Goal: Task Accomplishment & Management: Manage account settings

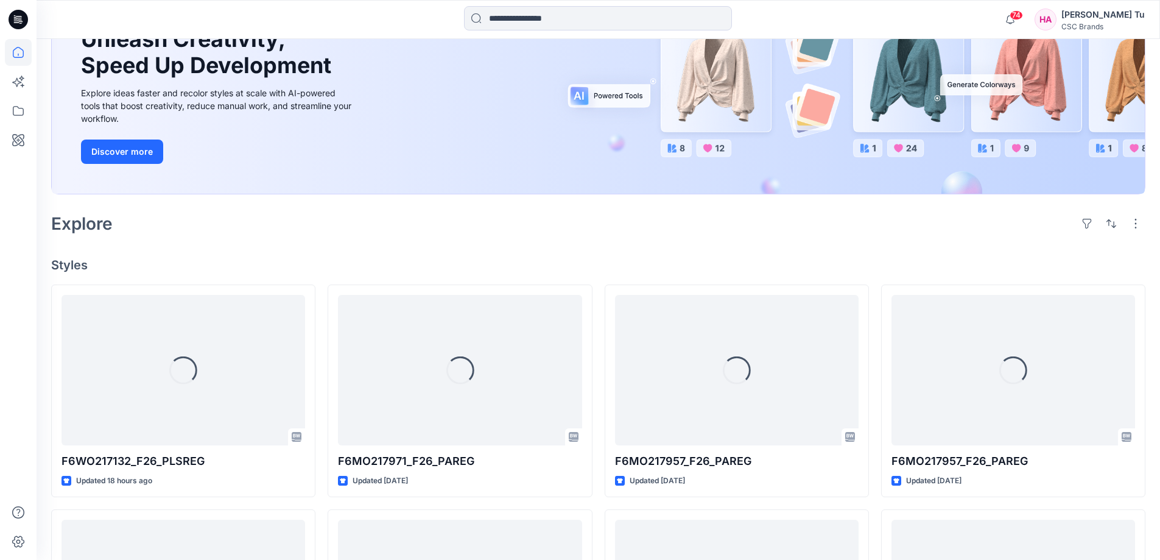
scroll to position [183, 0]
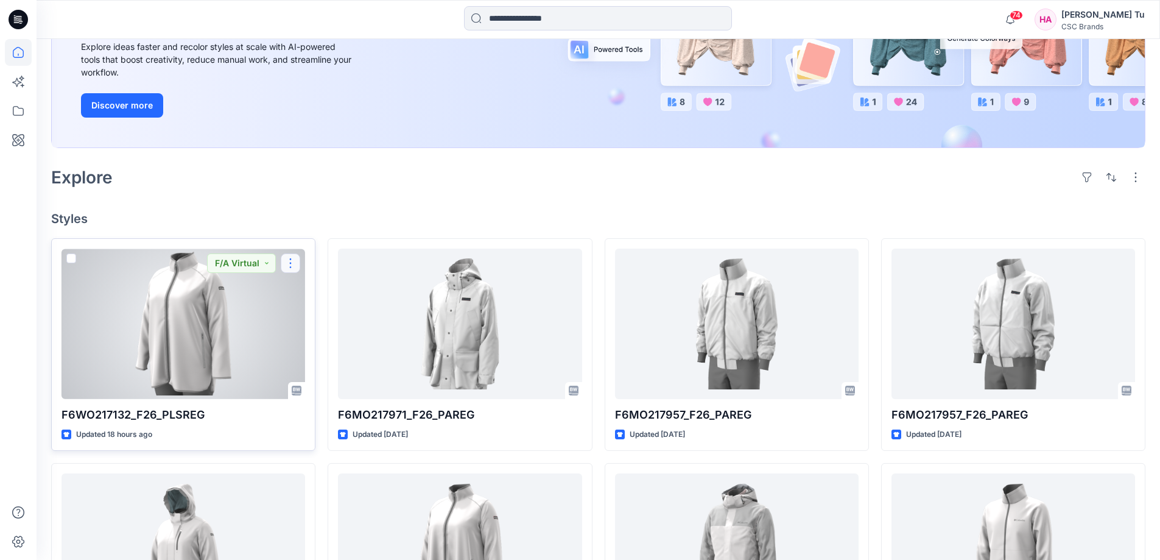
click at [292, 262] on button "button" at bounding box center [290, 262] width 19 height 19
click at [335, 292] on button "Edit" at bounding box center [349, 291] width 132 height 23
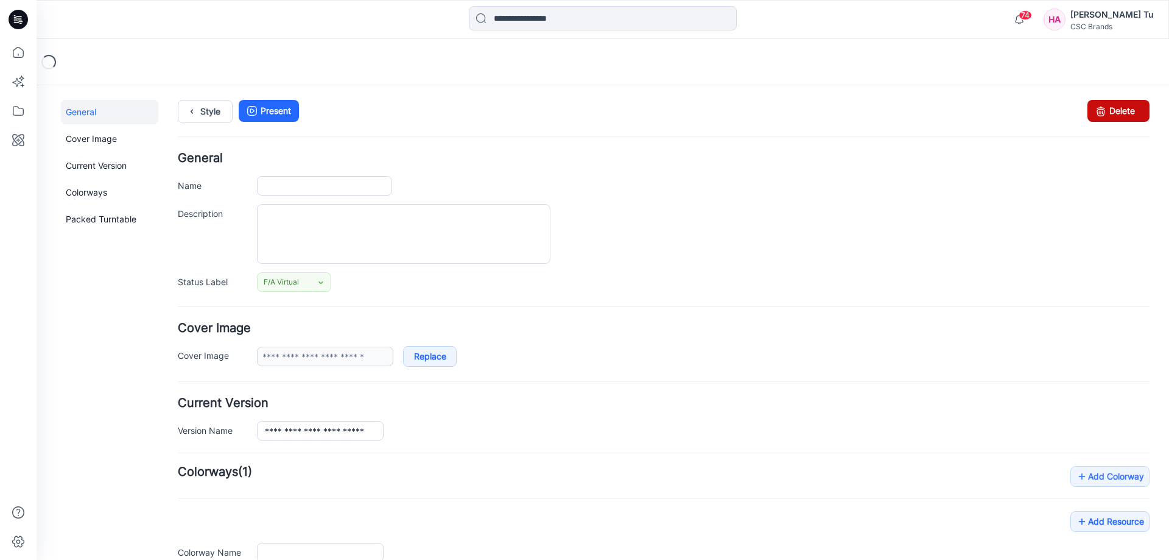
click at [1117, 111] on link "Delete" at bounding box center [1118, 111] width 62 height 22
type input "**********"
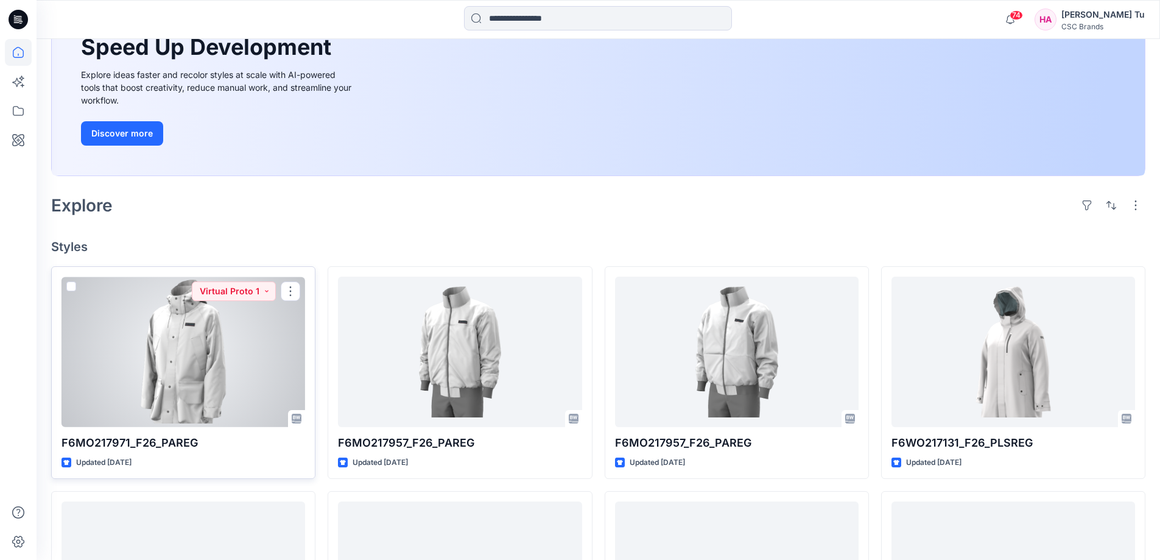
scroll to position [122, 0]
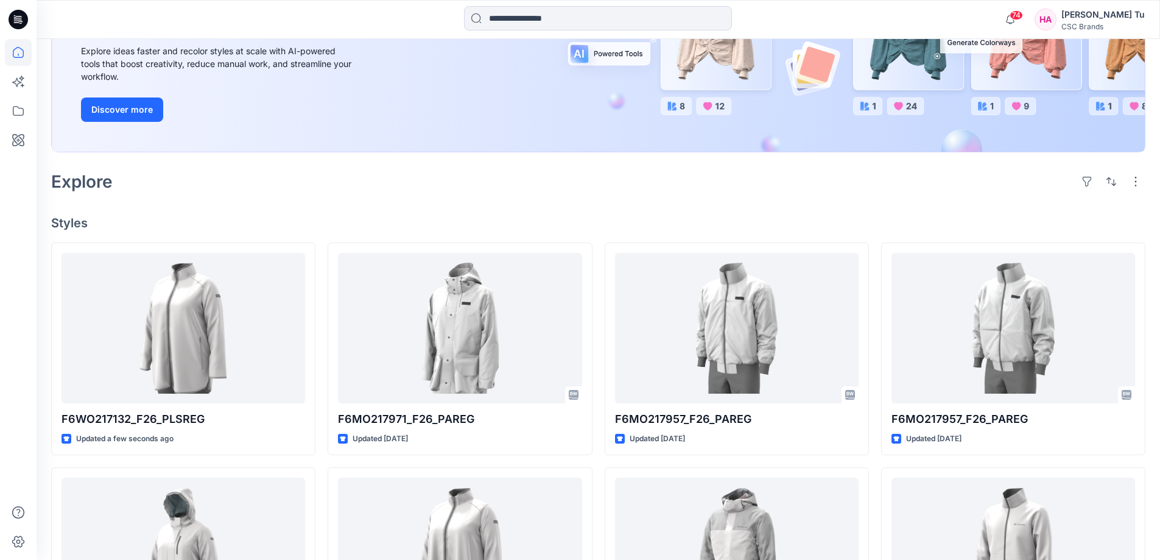
scroll to position [183, 0]
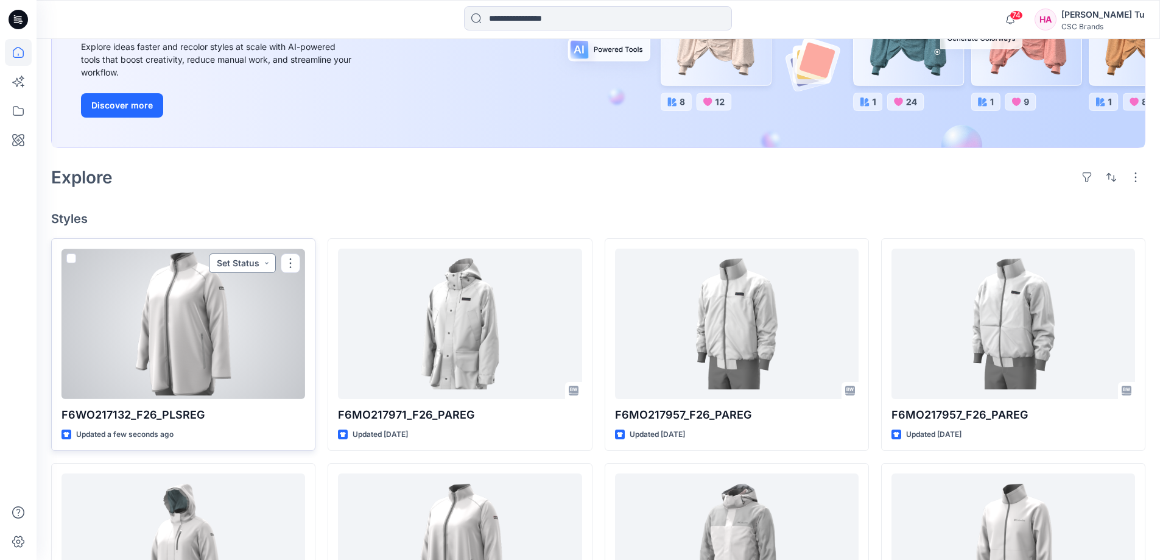
click at [269, 264] on button "Set Status" at bounding box center [242, 262] width 67 height 19
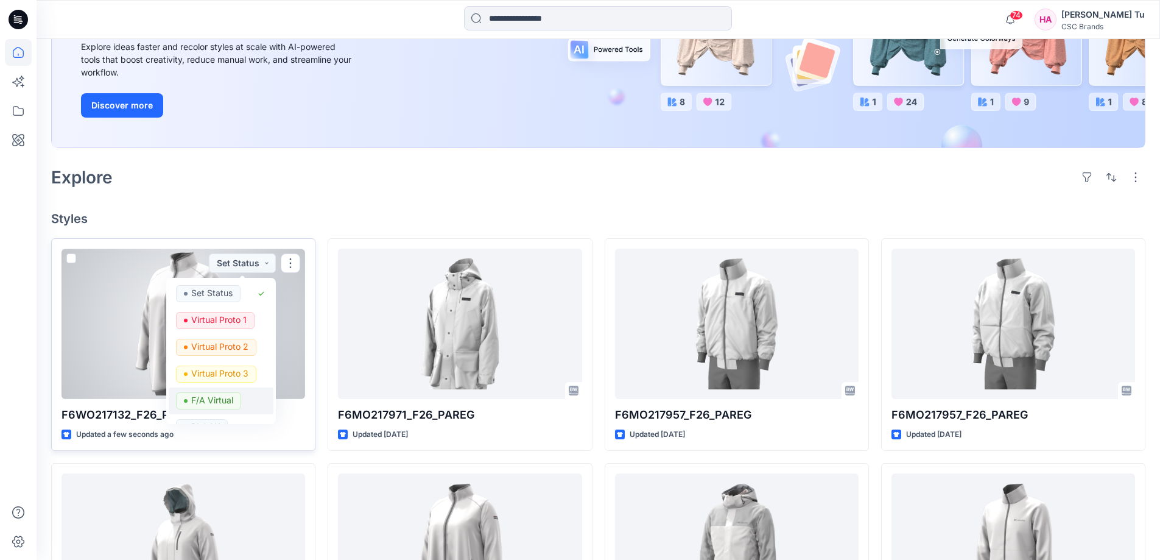
click at [214, 395] on p "F/A Virtual" at bounding box center [212, 400] width 42 height 16
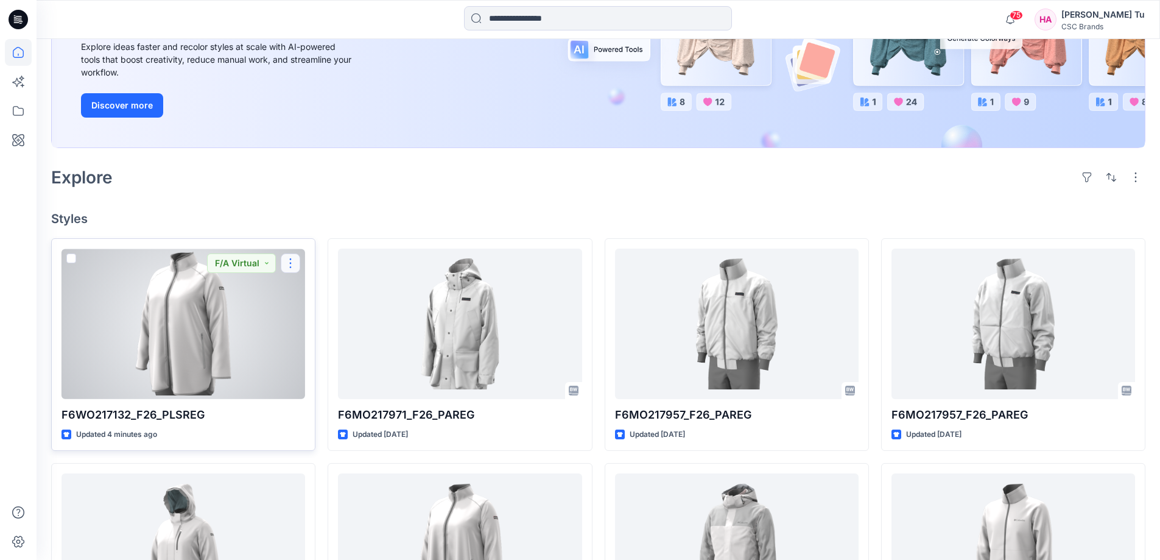
click at [287, 267] on button "button" at bounding box center [290, 262] width 19 height 19
click at [320, 294] on p "Edit" at bounding box center [312, 291] width 15 height 13
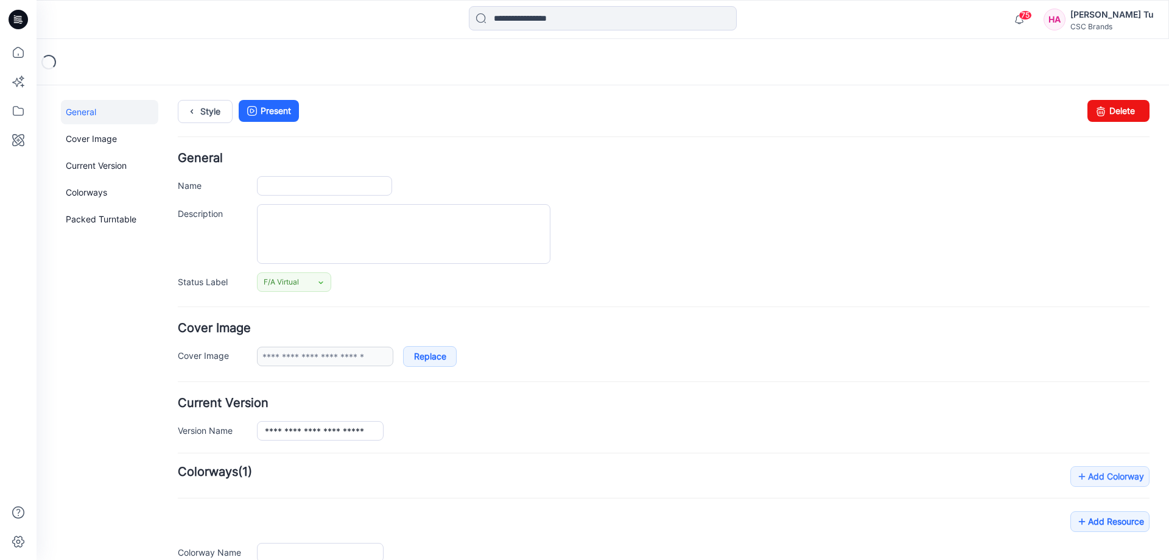
type input "**********"
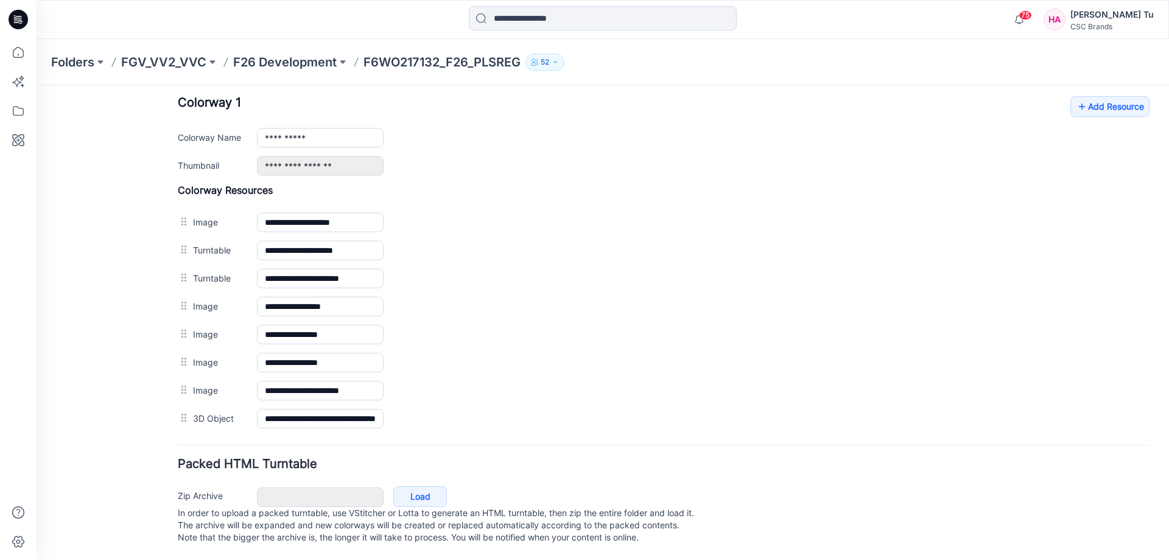
scroll to position [489, 0]
click at [1097, 97] on link "Add Resource" at bounding box center [1109, 106] width 79 height 21
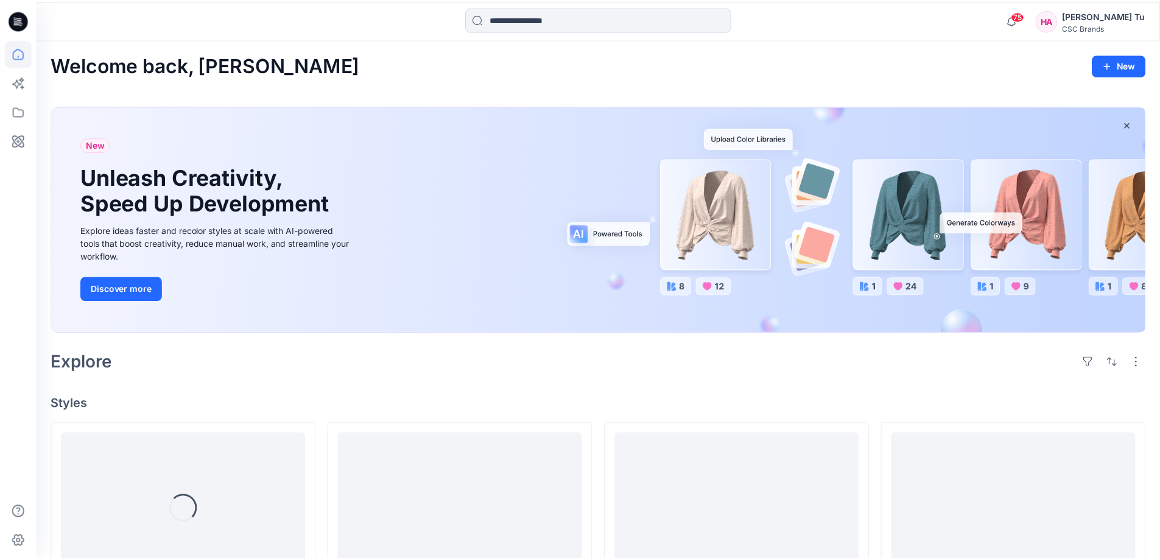
scroll to position [183, 0]
